Goal: Find specific page/section

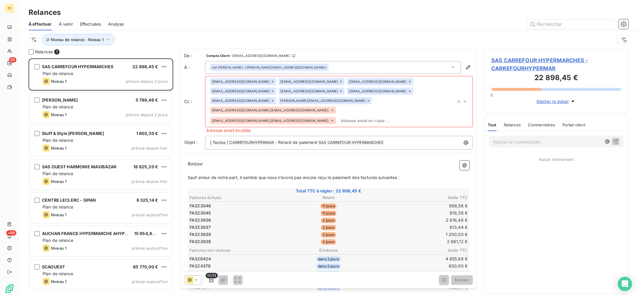
scroll to position [238, 144]
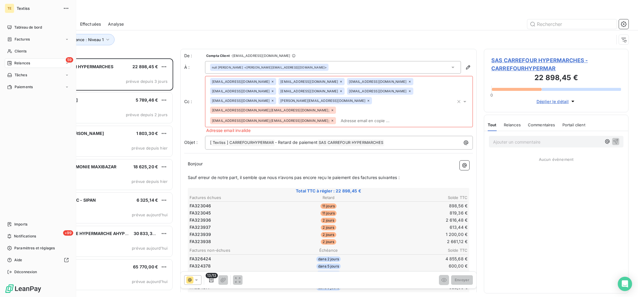
click at [19, 50] on span "Clients" at bounding box center [21, 51] width 12 height 5
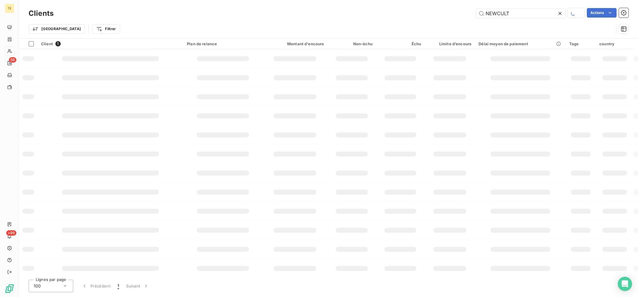
drag, startPoint x: 514, startPoint y: 16, endPoint x: 399, endPoint y: 11, distance: 115.0
click at [476, 11] on input "NEWCULT" at bounding box center [520, 14] width 89 height 10
type input "dreist"
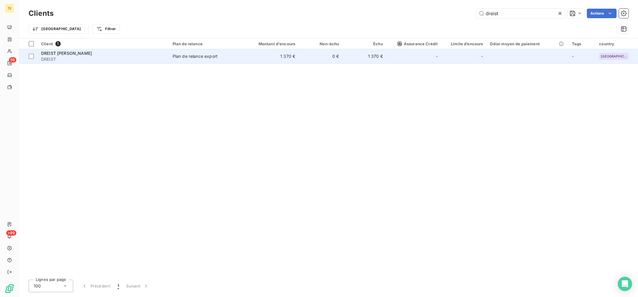
click at [132, 59] on span "DREIST" at bounding box center [103, 59] width 124 height 6
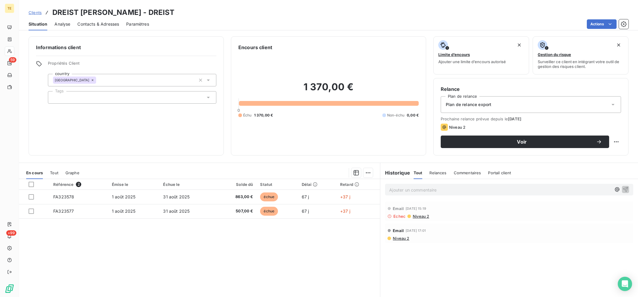
click at [97, 21] on span "Contacts & Adresses" at bounding box center [98, 24] width 42 height 6
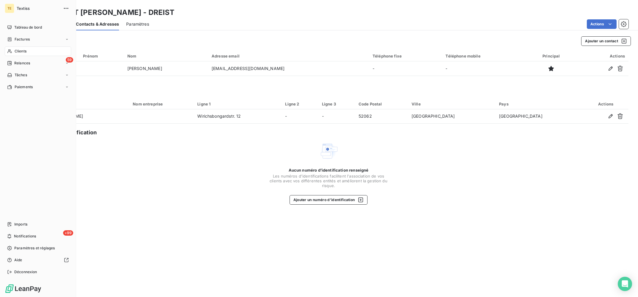
click at [11, 50] on icon at bounding box center [9, 51] width 5 height 5
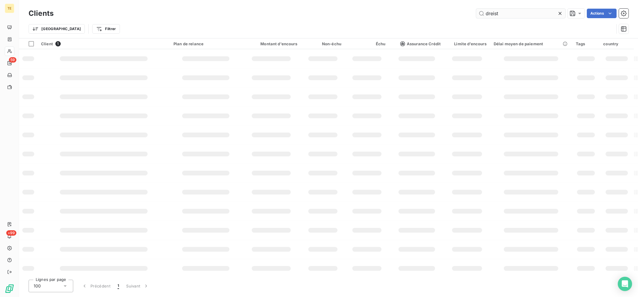
drag, startPoint x: 538, startPoint y: 11, endPoint x: 412, endPoint y: 12, distance: 125.9
click at [476, 12] on input "dreist" at bounding box center [520, 14] width 89 height 10
type input "scime"
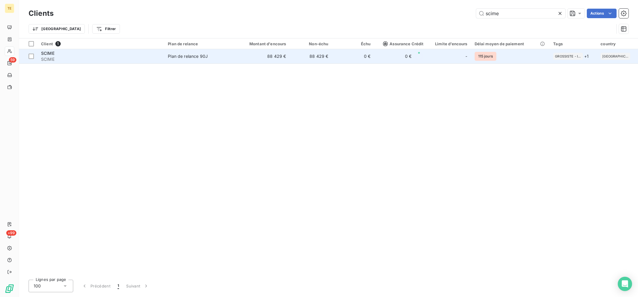
click at [120, 59] on span "SCIME" at bounding box center [101, 59] width 120 height 6
